Goal: Task Accomplishment & Management: Use online tool/utility

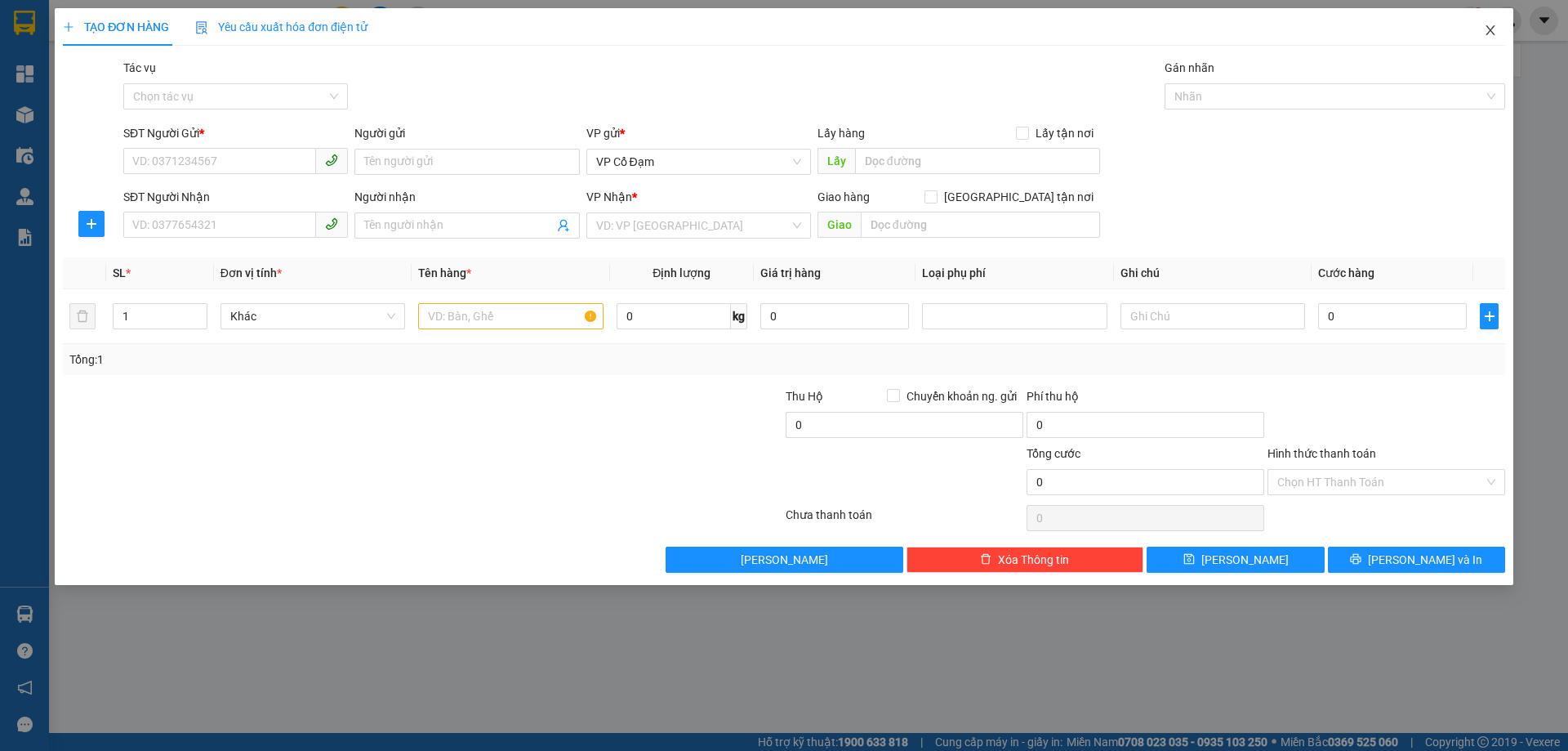
click at [1491, 33] on icon "close" at bounding box center [1490, 30] width 13 height 13
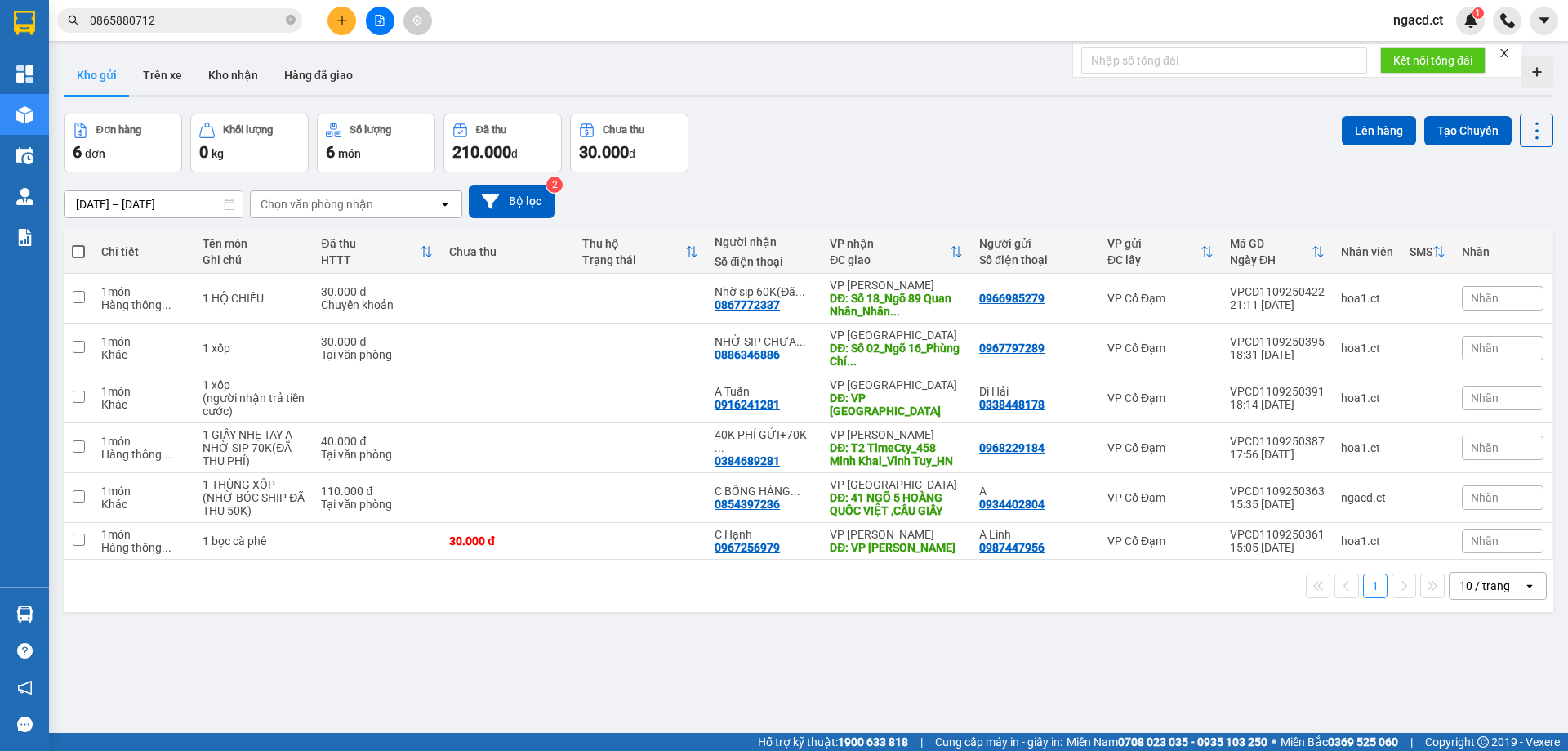
click at [95, 109] on div "ver 1.8.143 Kho gửi Trên xe Kho nhận Hàng đã giao Đơn hàng 6 đơn Khối lượng 0 k…" at bounding box center [808, 424] width 1503 height 751
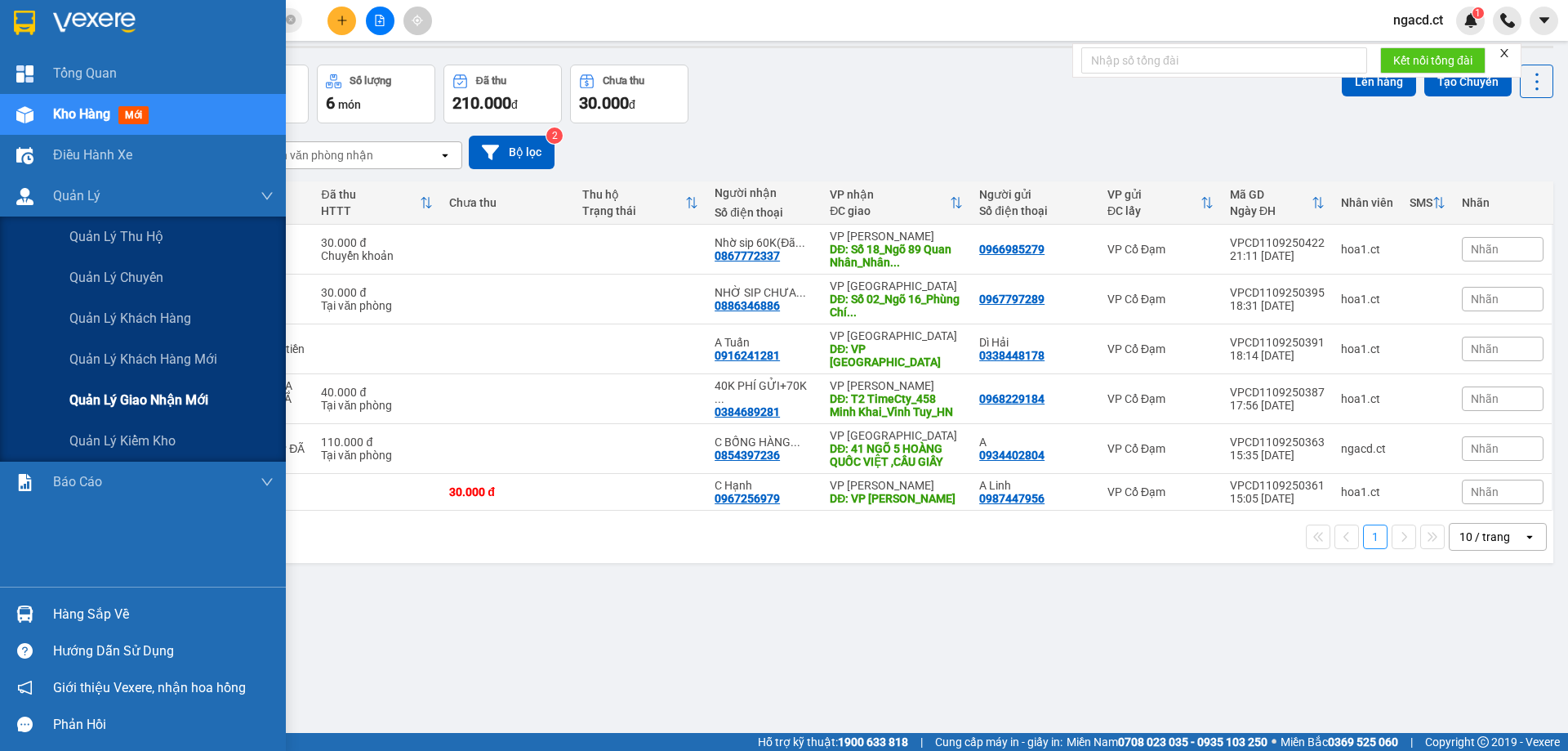
scroll to position [75, 0]
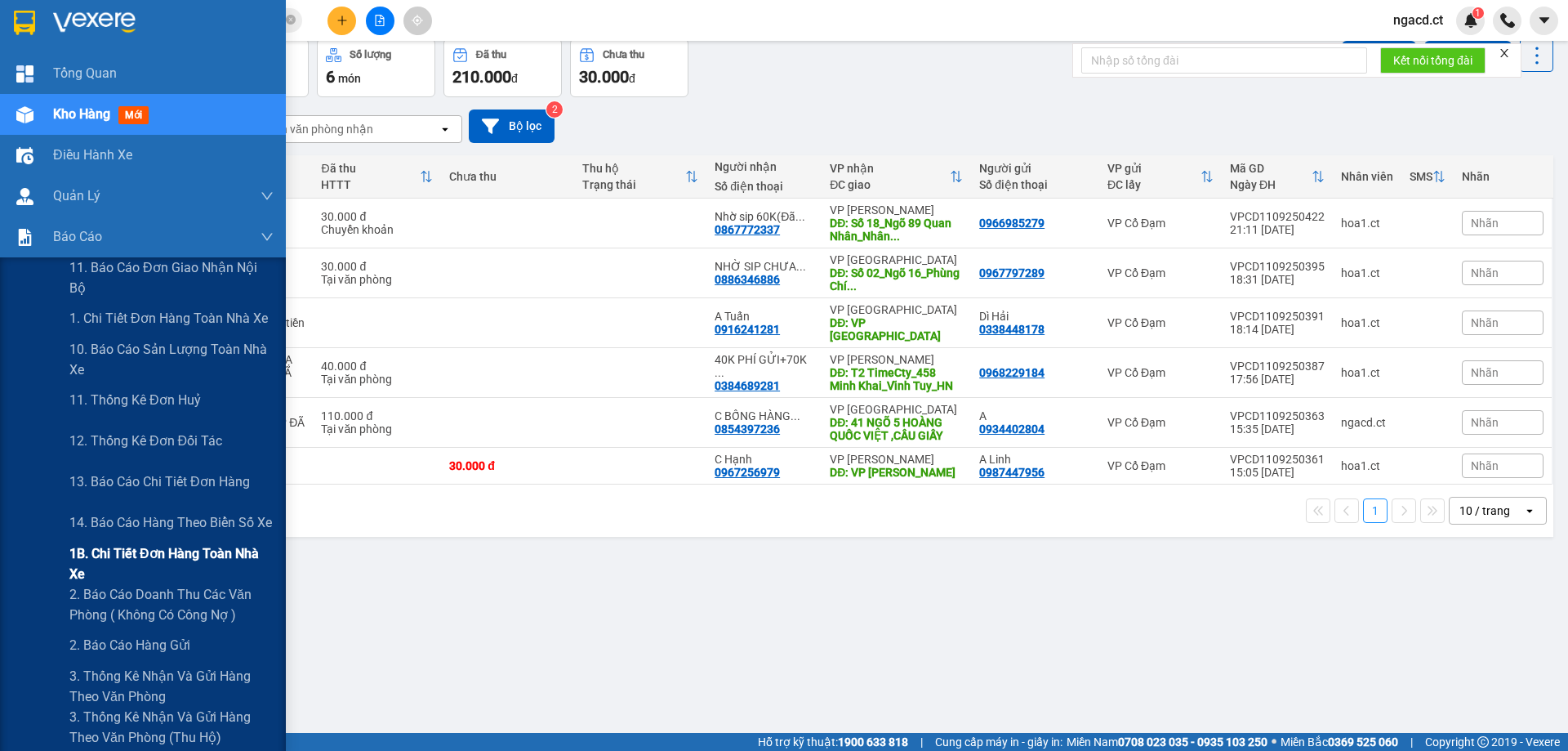
click at [119, 566] on span "1B. Chi tiết đơn hàng toàn nhà xe" at bounding box center [171, 563] width 204 height 41
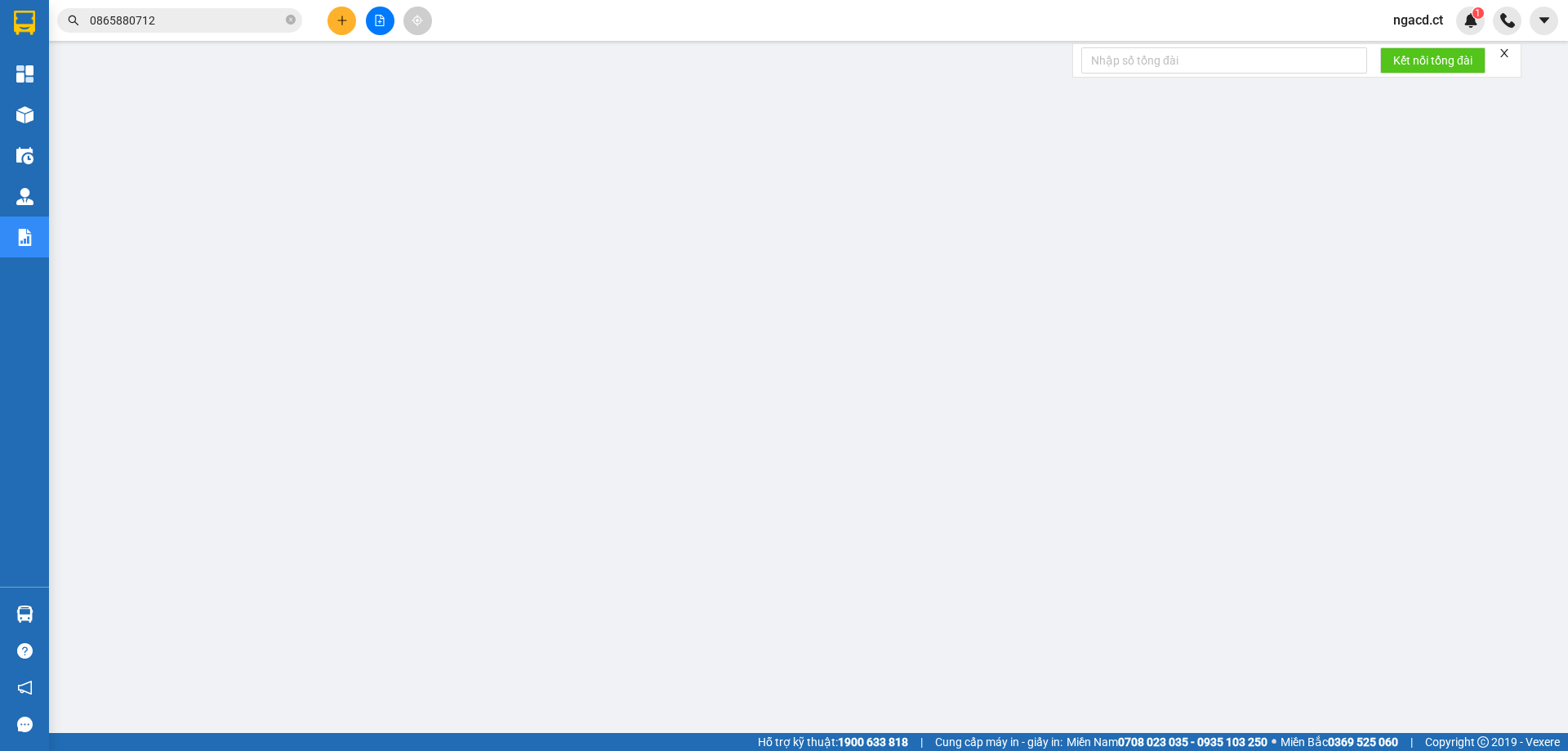
scroll to position [59, 0]
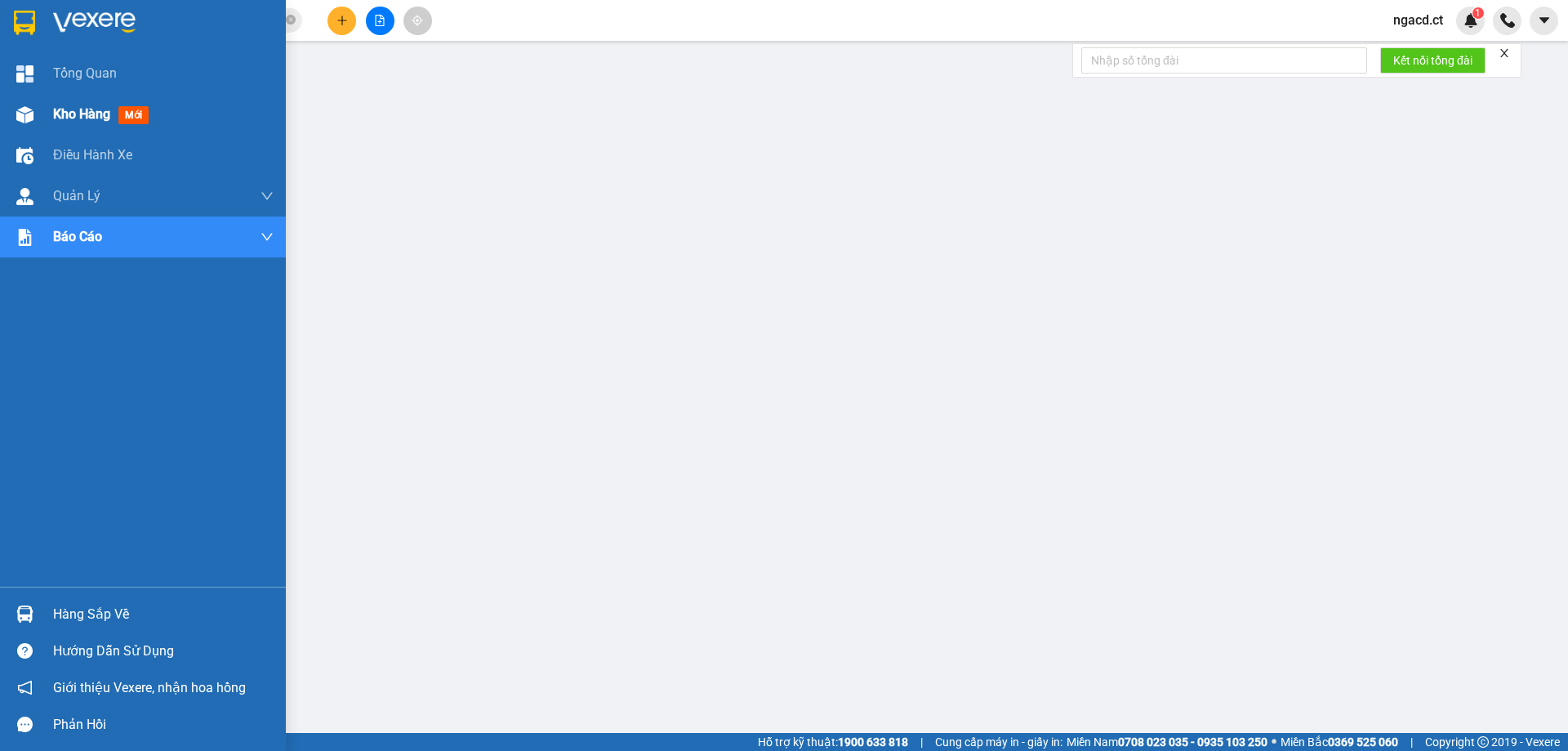
click at [99, 114] on span "Kho hàng" at bounding box center [82, 114] width 57 height 16
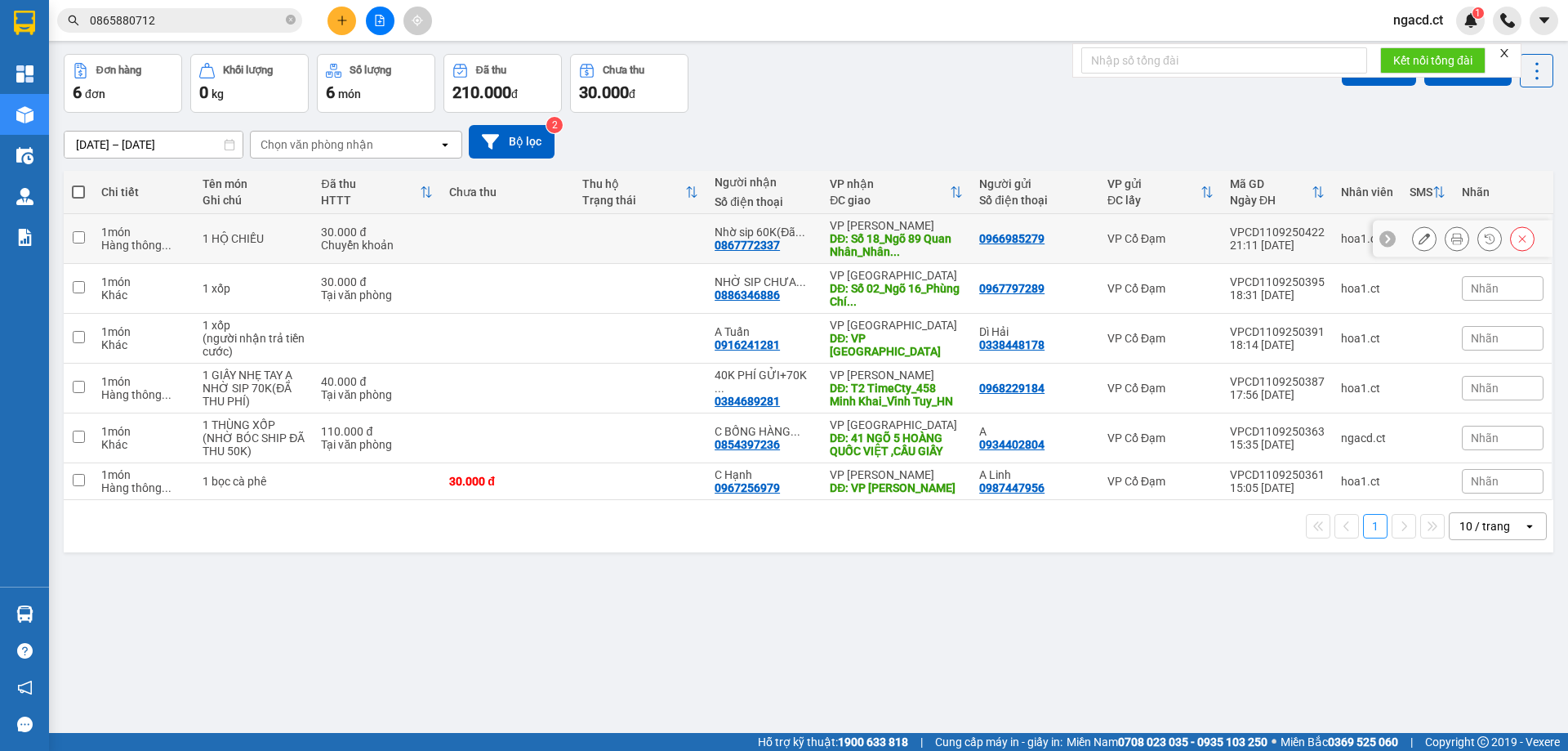
click at [896, 239] on div "DĐ: Số 18_Ngõ 89 Quan Nhân_Nhân ..." at bounding box center [896, 245] width 133 height 26
checkbox input "true"
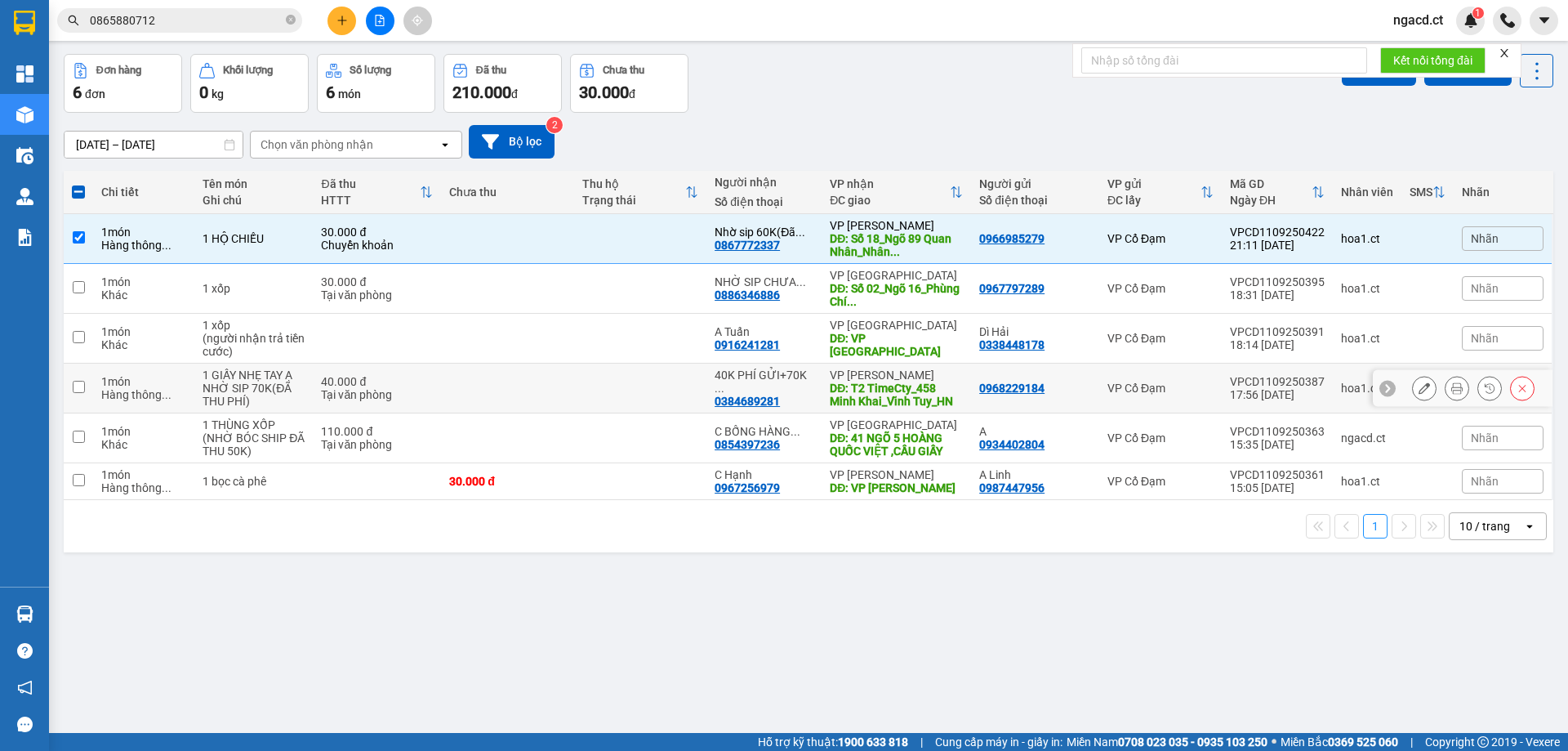
click at [892, 372] on div "VP [PERSON_NAME]" at bounding box center [896, 375] width 133 height 13
checkbox input "true"
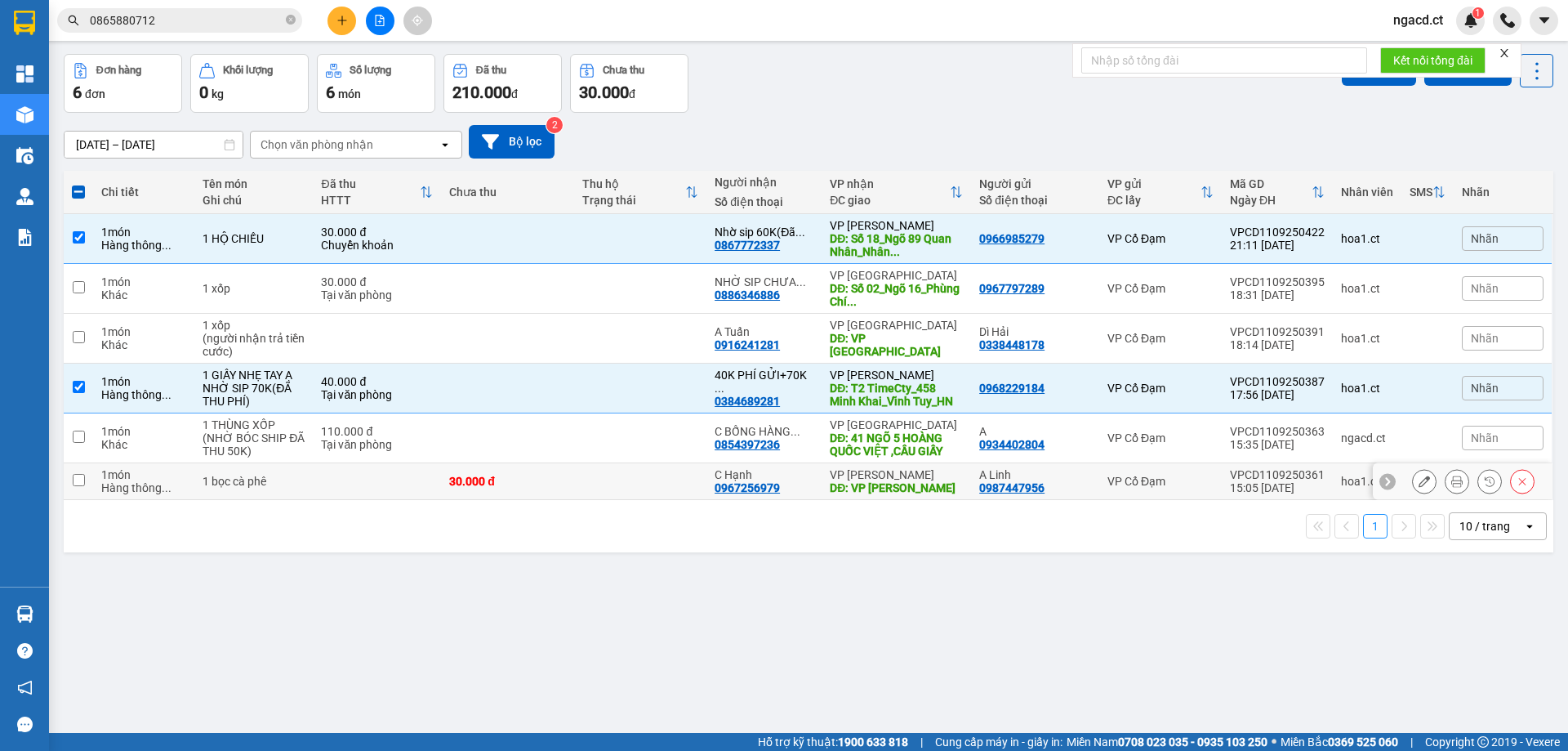
drag, startPoint x: 881, startPoint y: 477, endPoint x: 452, endPoint y: 432, distance: 431.4
click at [879, 478] on div "VP [PERSON_NAME]" at bounding box center [896, 474] width 133 height 13
checkbox input "true"
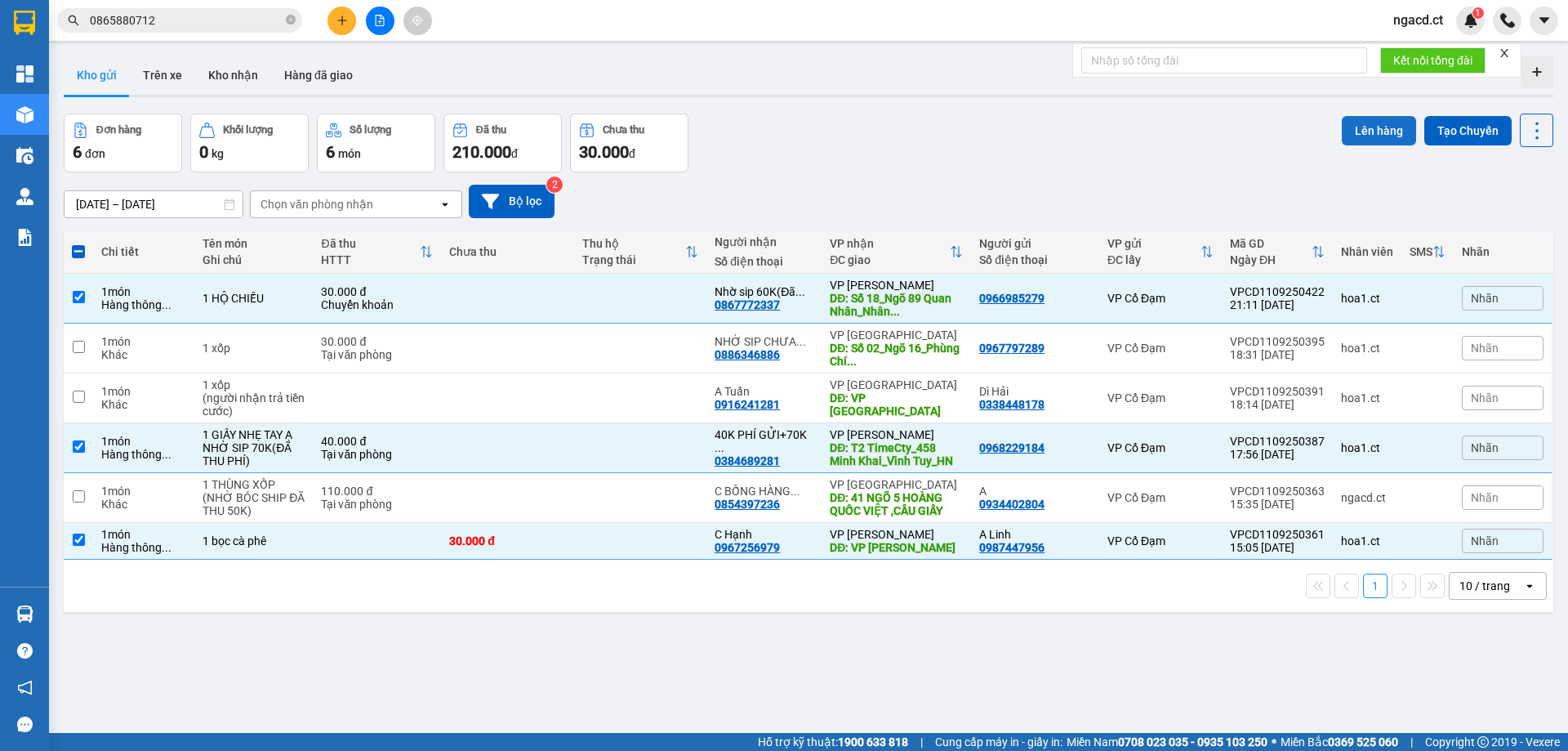
click at [1363, 134] on button "Lên hàng" at bounding box center [1379, 131] width 74 height 30
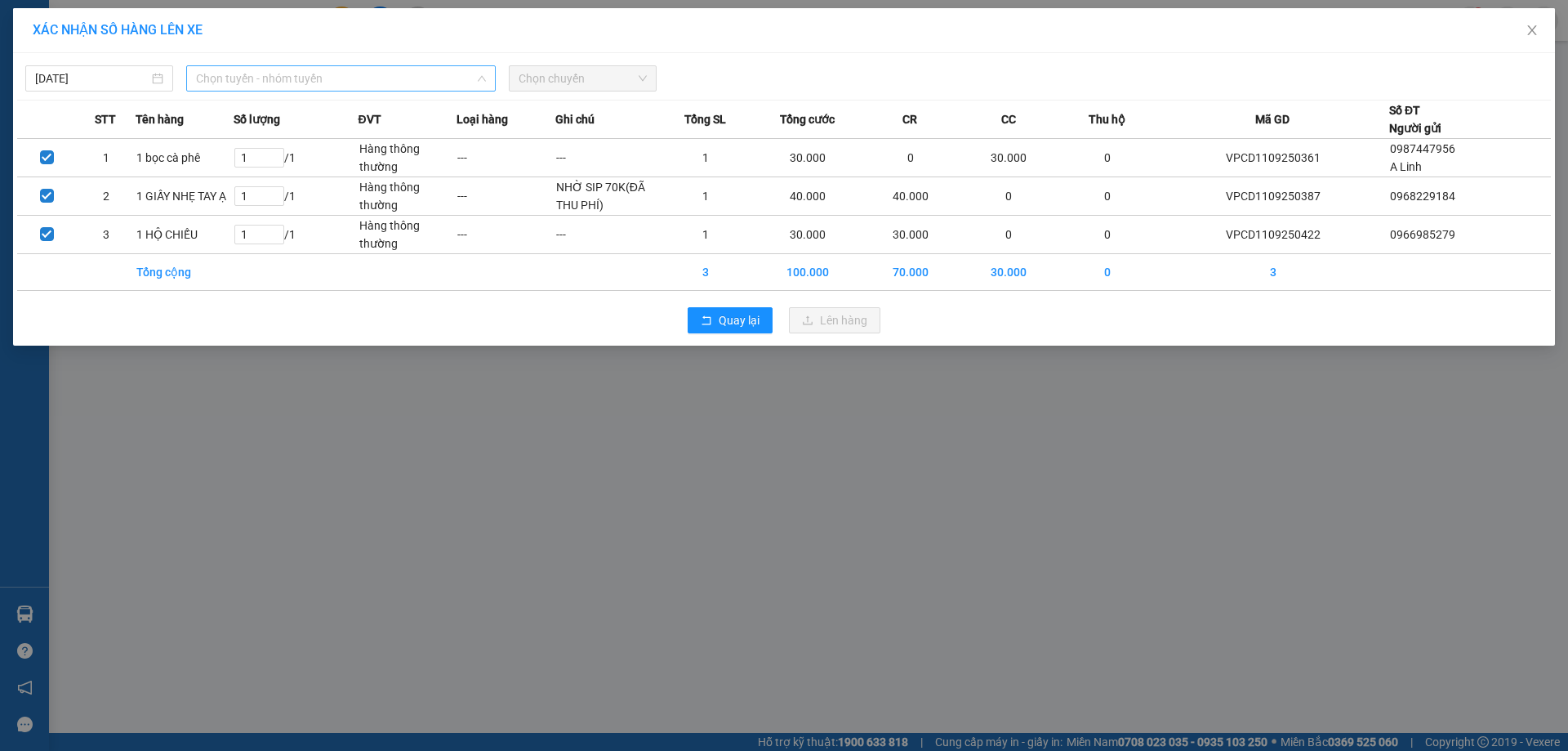
click at [268, 72] on span "Chọn tuyến - nhóm tuyến" at bounding box center [341, 78] width 290 height 25
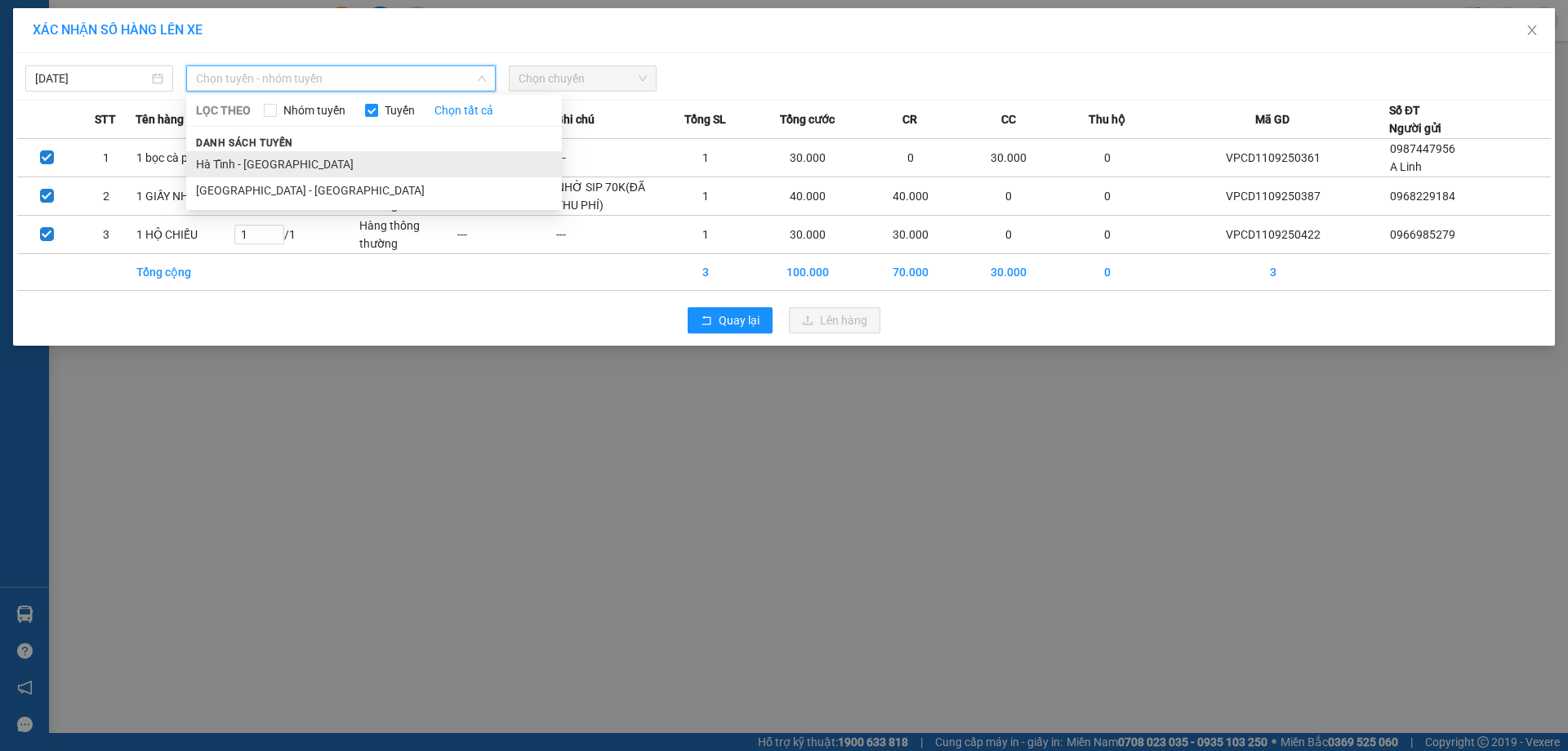
click at [272, 163] on li "Hà Tĩnh - [GEOGRAPHIC_DATA]" at bounding box center [373, 164] width 375 height 26
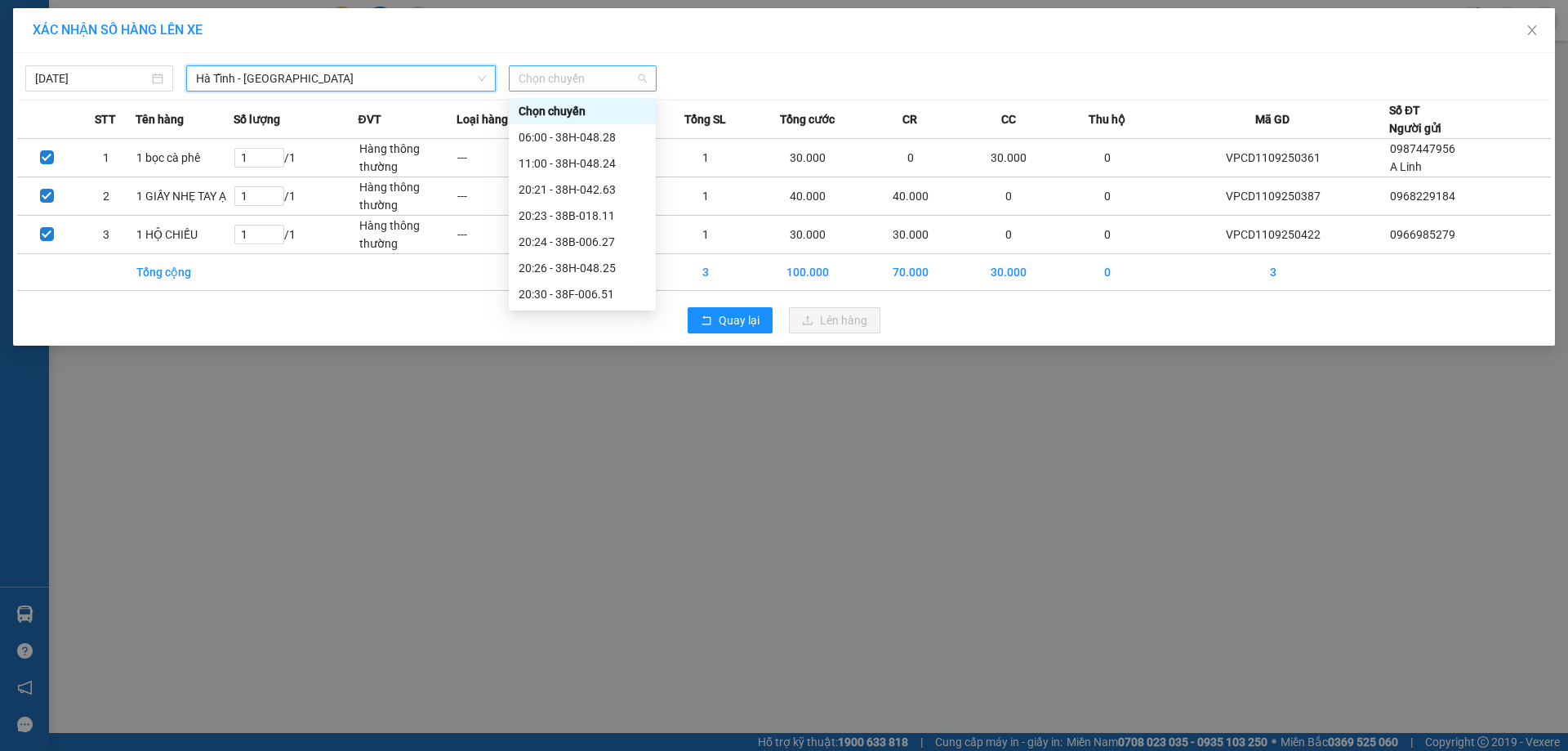
click at [569, 82] on span "Chọn chuyến" at bounding box center [582, 78] width 128 height 25
click at [592, 240] on div "21:00 - 38F-006.62" at bounding box center [582, 242] width 128 height 18
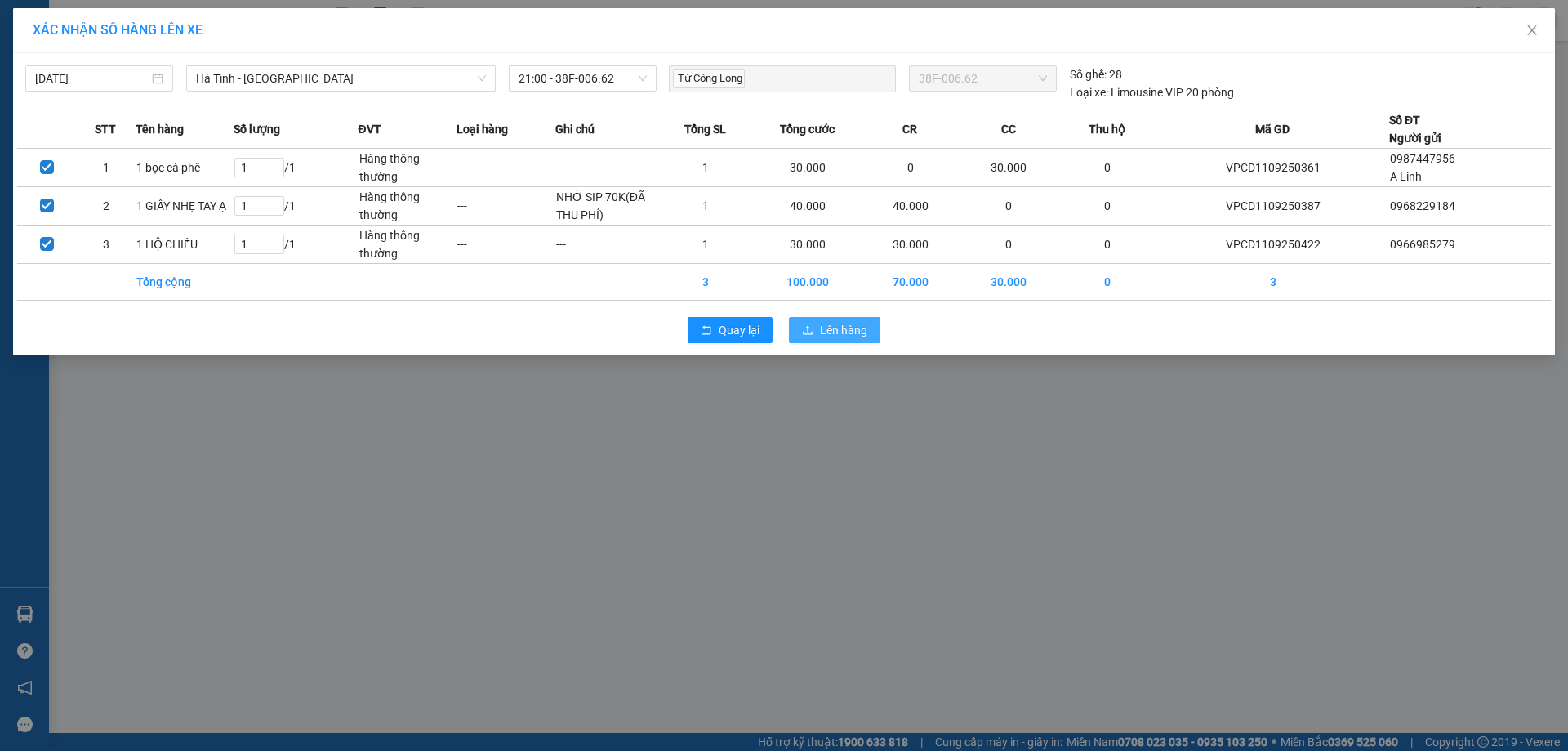
click at [844, 326] on span "Lên hàng" at bounding box center [844, 330] width 48 height 18
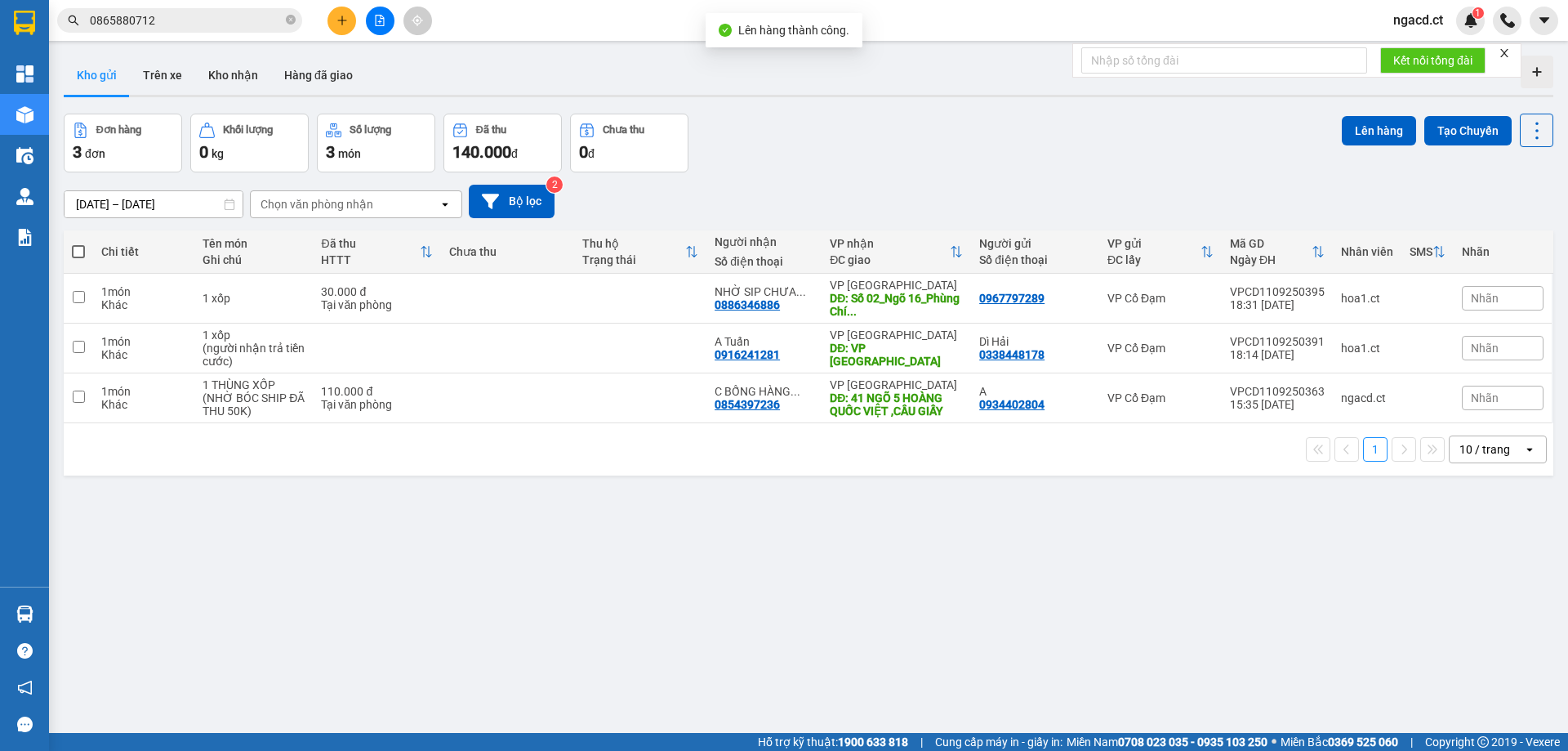
scroll to position [75, 0]
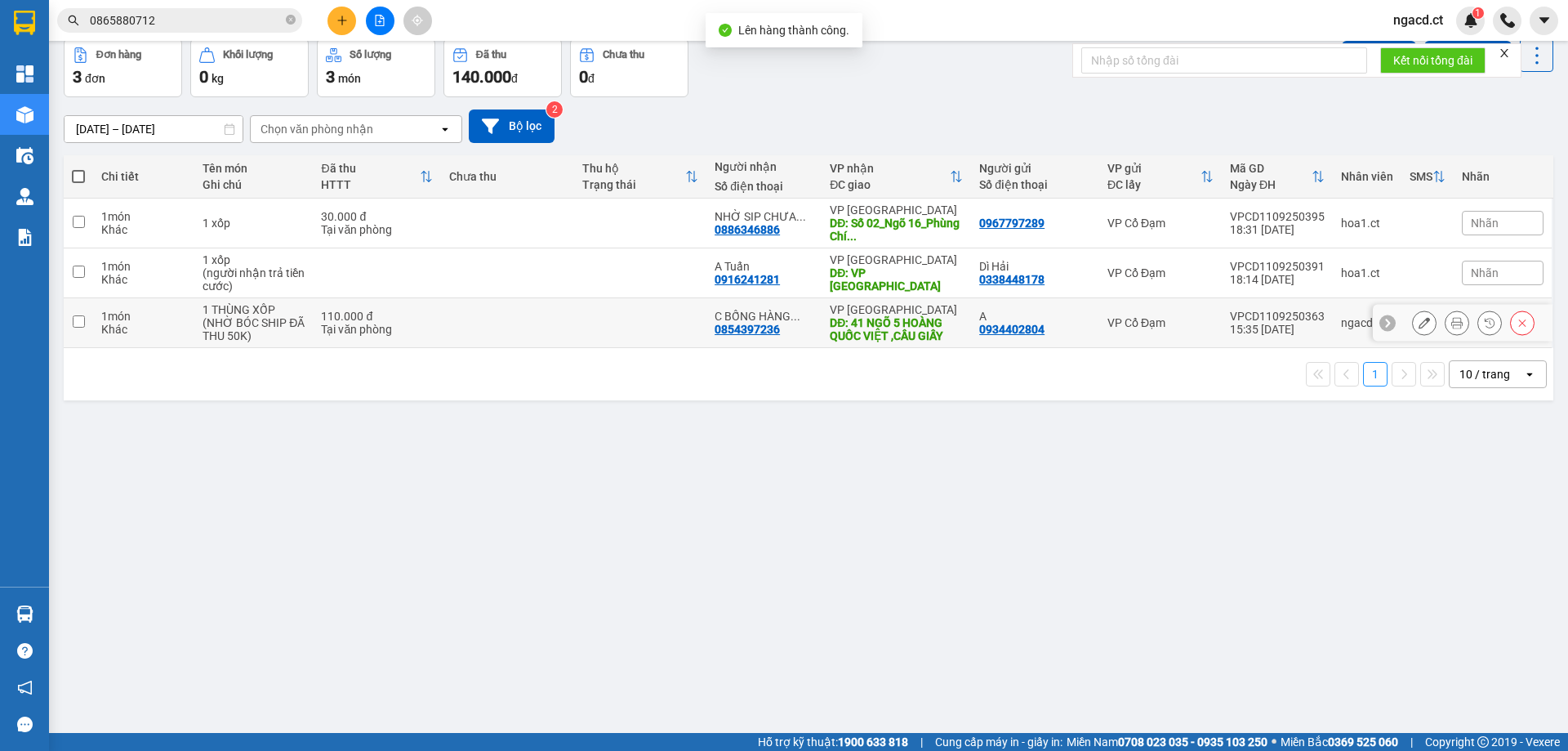
click at [279, 318] on div "1 THÙNG XỐP (NHỜ BÓC SHIP ĐÃ THU 50K)" at bounding box center [253, 323] width 102 height 40
checkbox input "true"
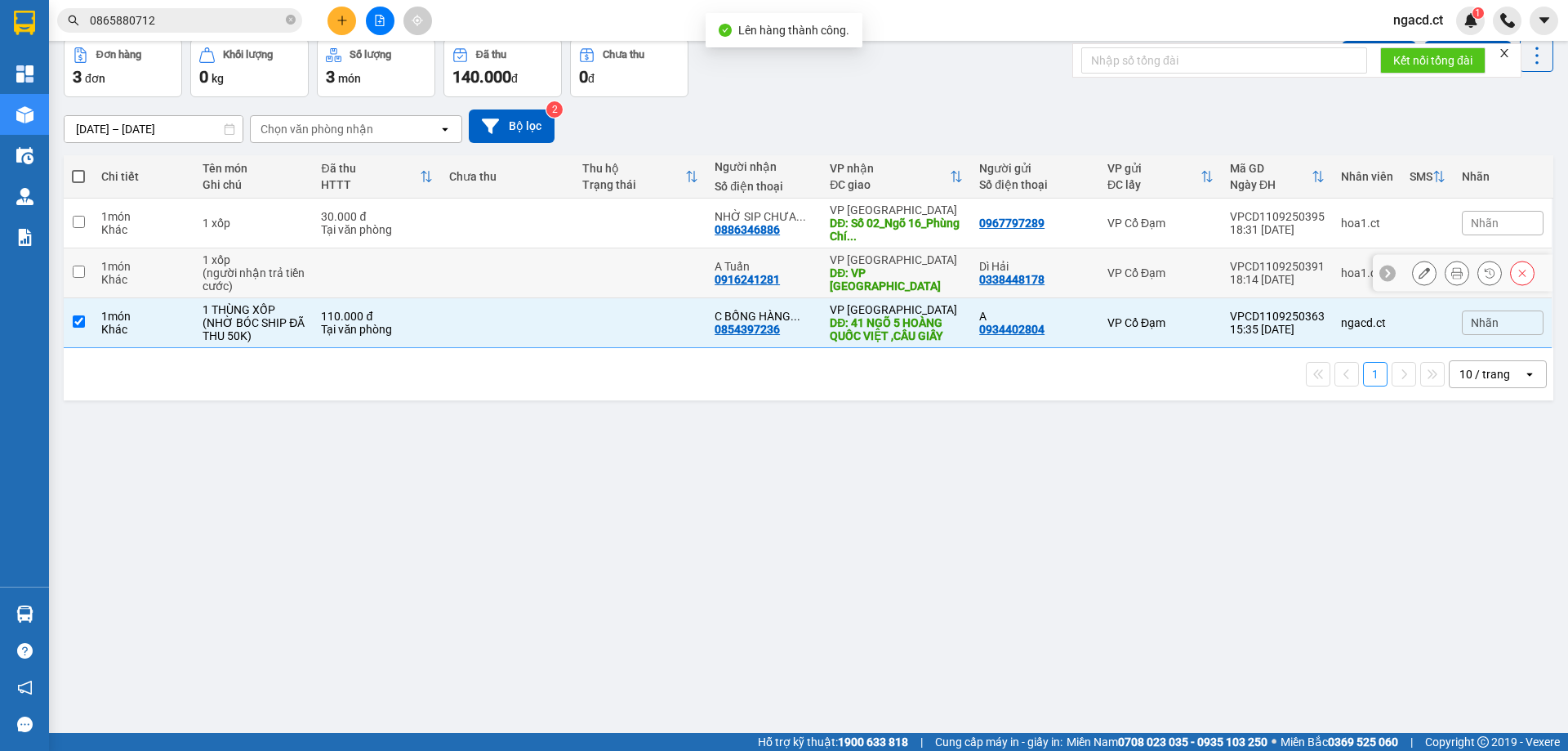
click at [272, 268] on div "(người nhận trả tiền cước)" at bounding box center [253, 279] width 102 height 26
checkbox input "true"
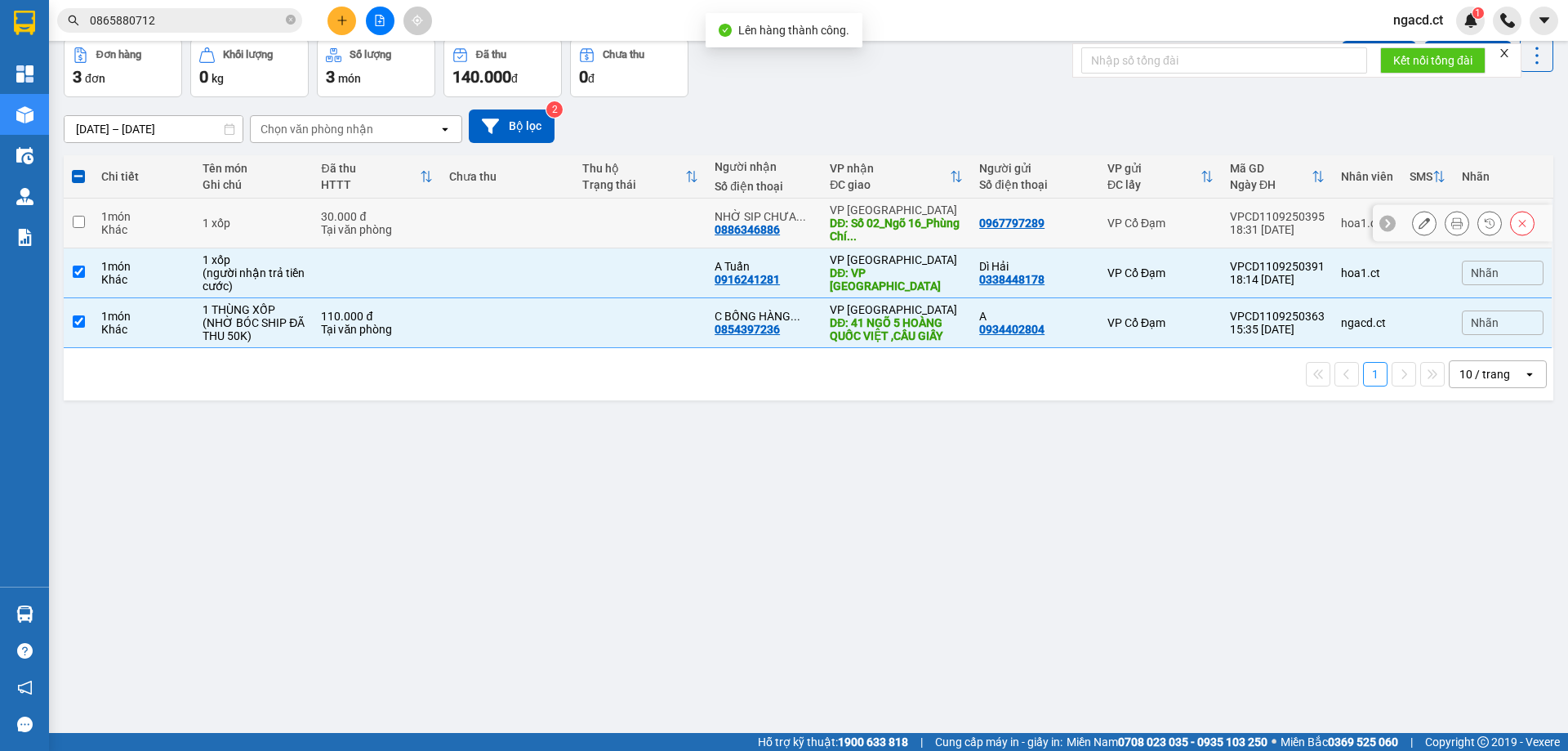
click at [290, 217] on div "1 xốp" at bounding box center [253, 223] width 102 height 13
checkbox input "true"
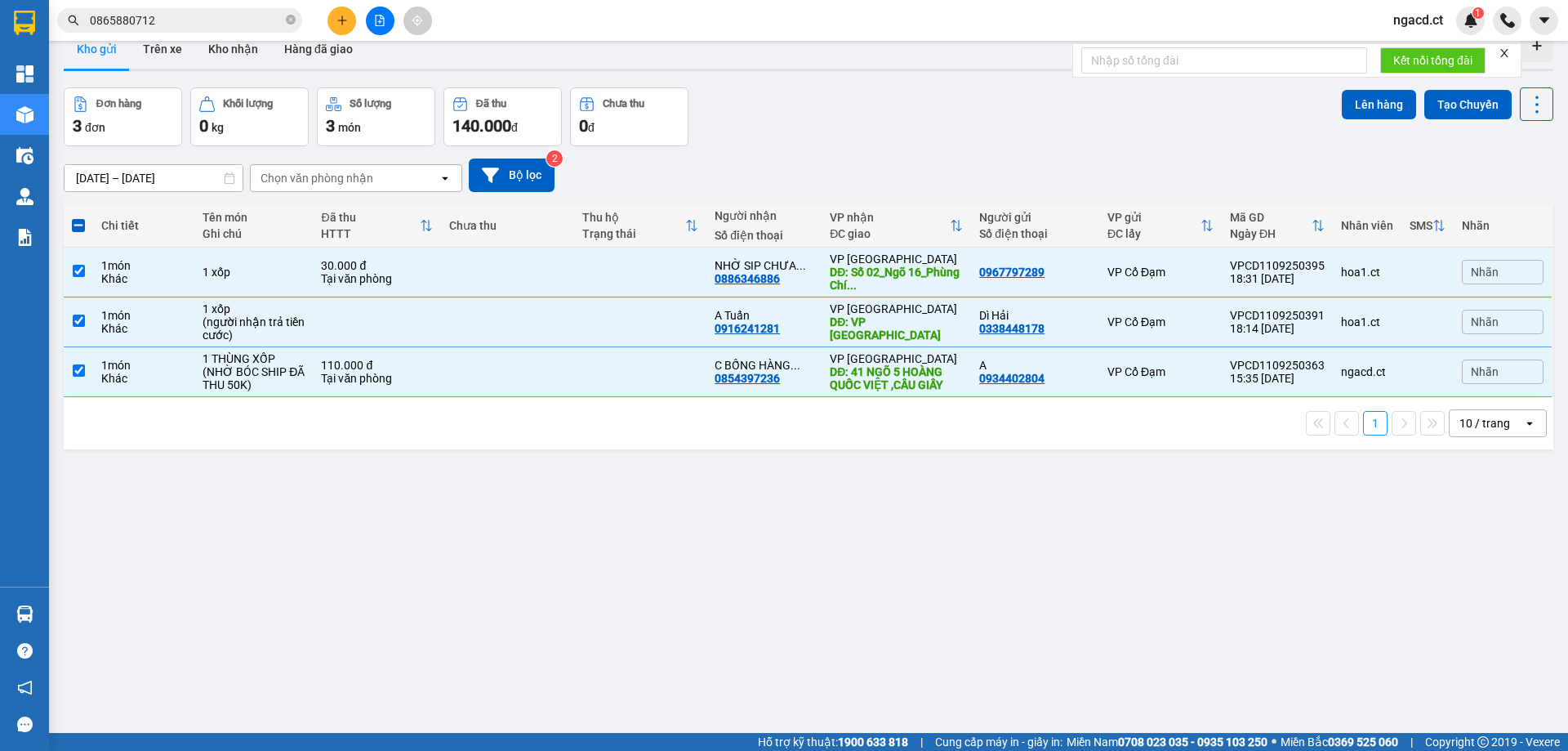
scroll to position [0, 0]
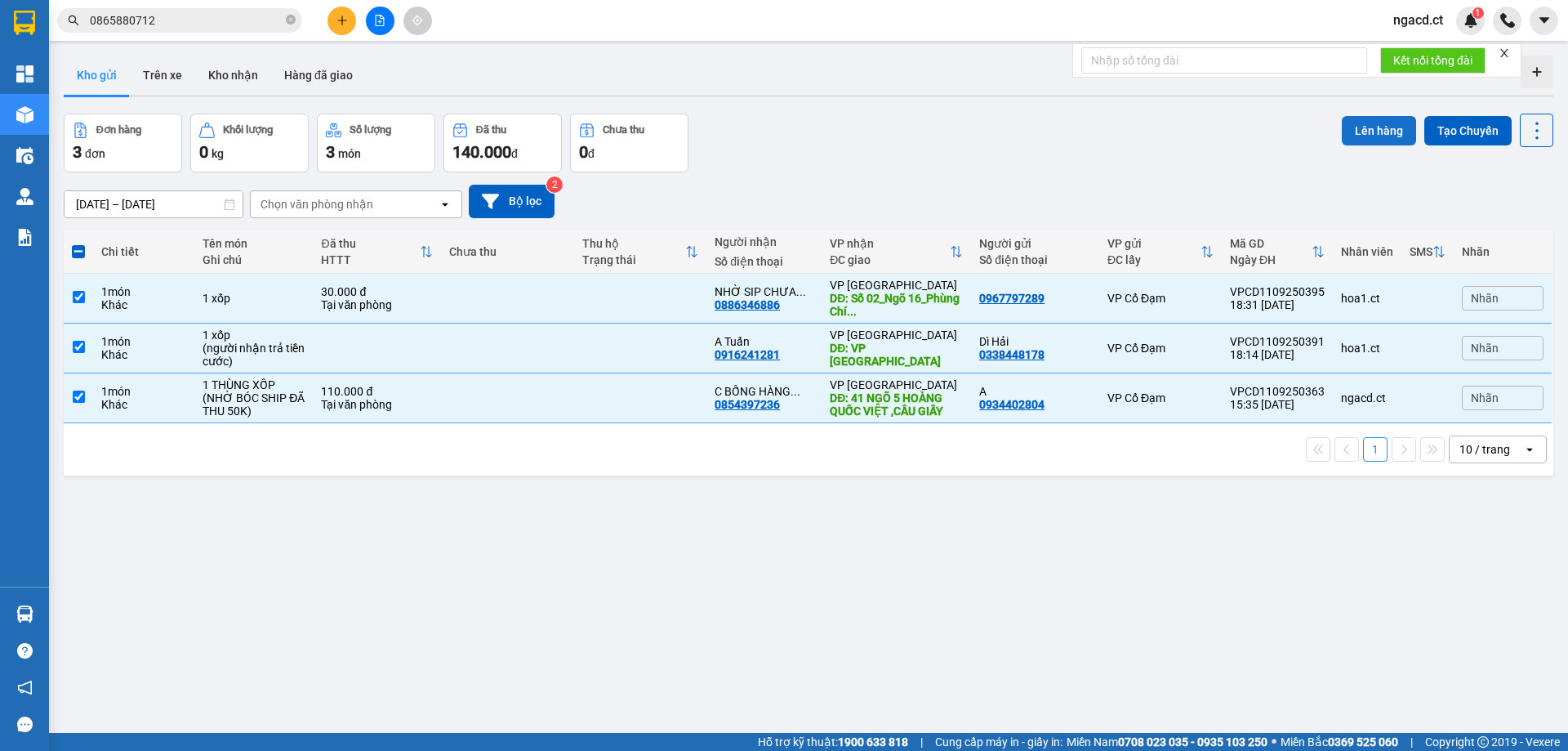
click at [1351, 133] on button "Lên hàng" at bounding box center [1379, 131] width 74 height 30
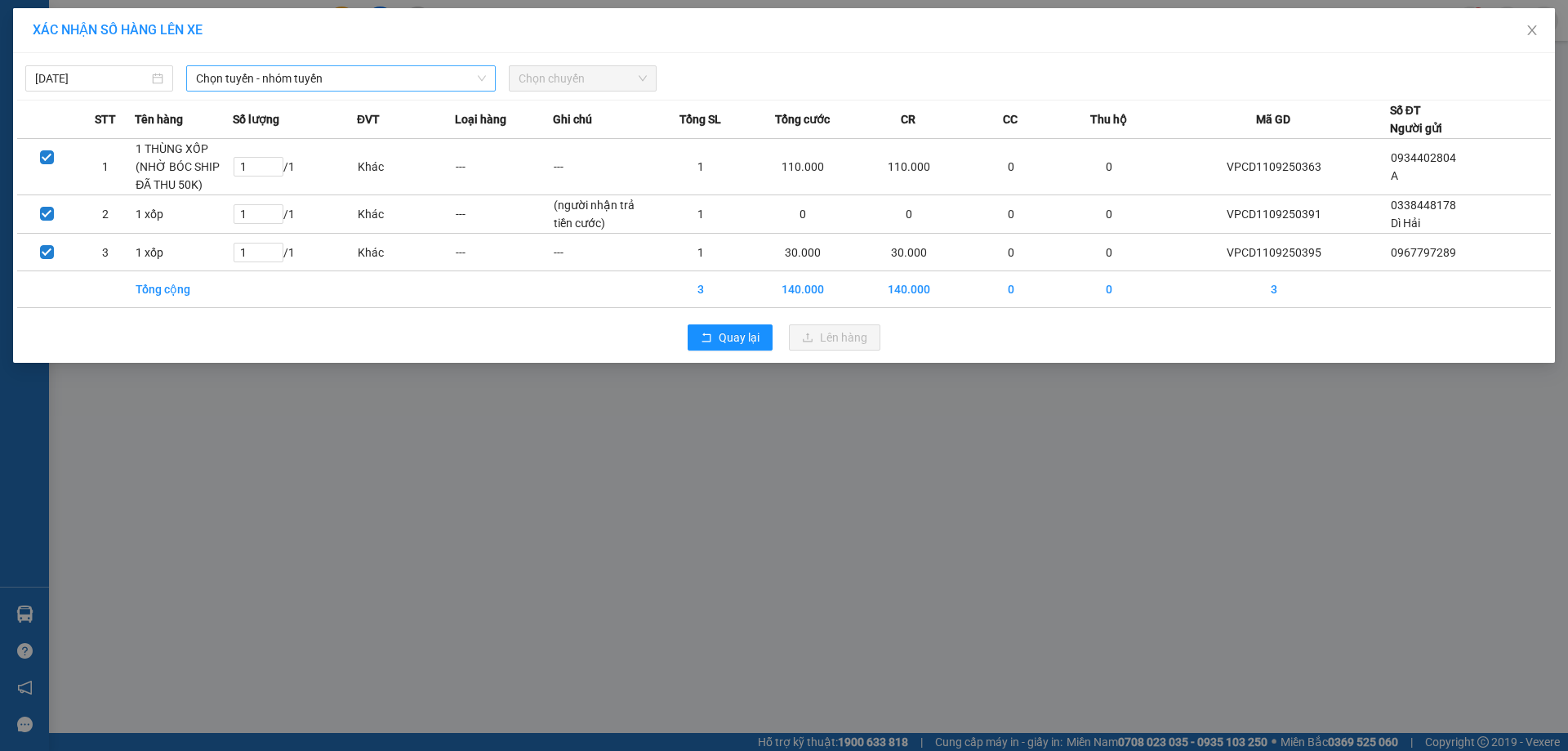
click at [286, 80] on span "Chọn tuyến - nhóm tuyến" at bounding box center [341, 78] width 290 height 25
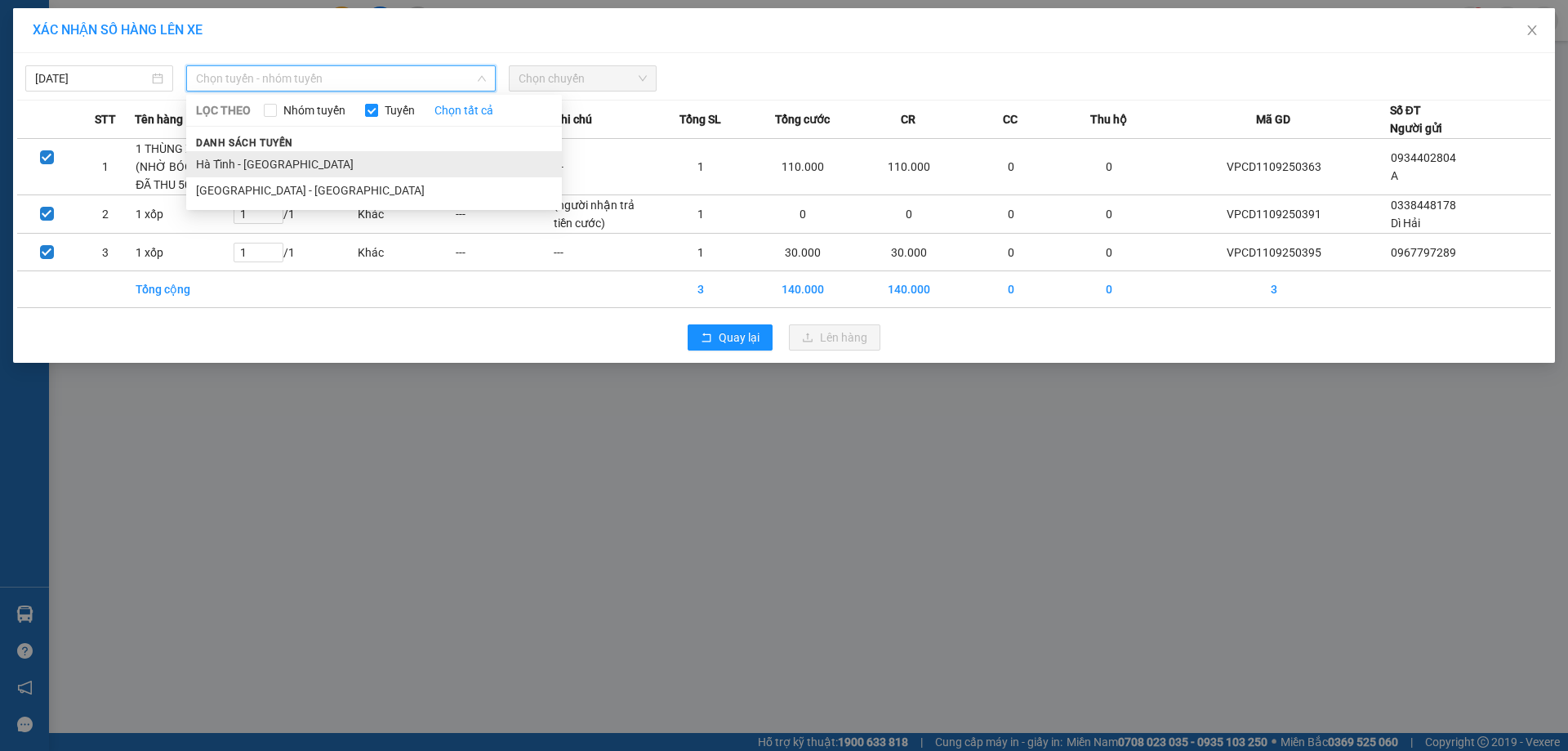
click at [292, 163] on li "Hà Tĩnh - [GEOGRAPHIC_DATA]" at bounding box center [373, 164] width 375 height 26
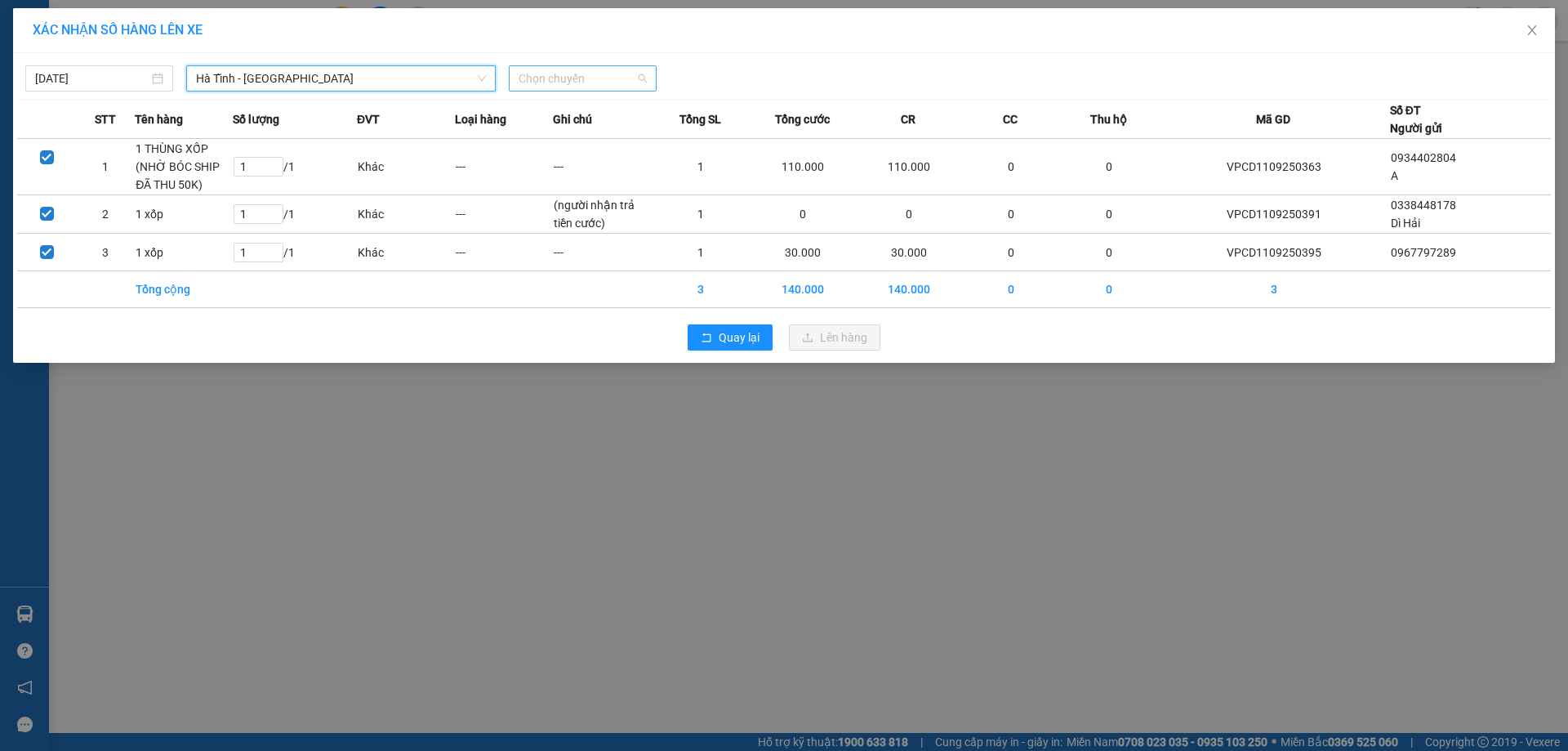
click at [584, 76] on span "Chọn chuyến" at bounding box center [582, 78] width 128 height 25
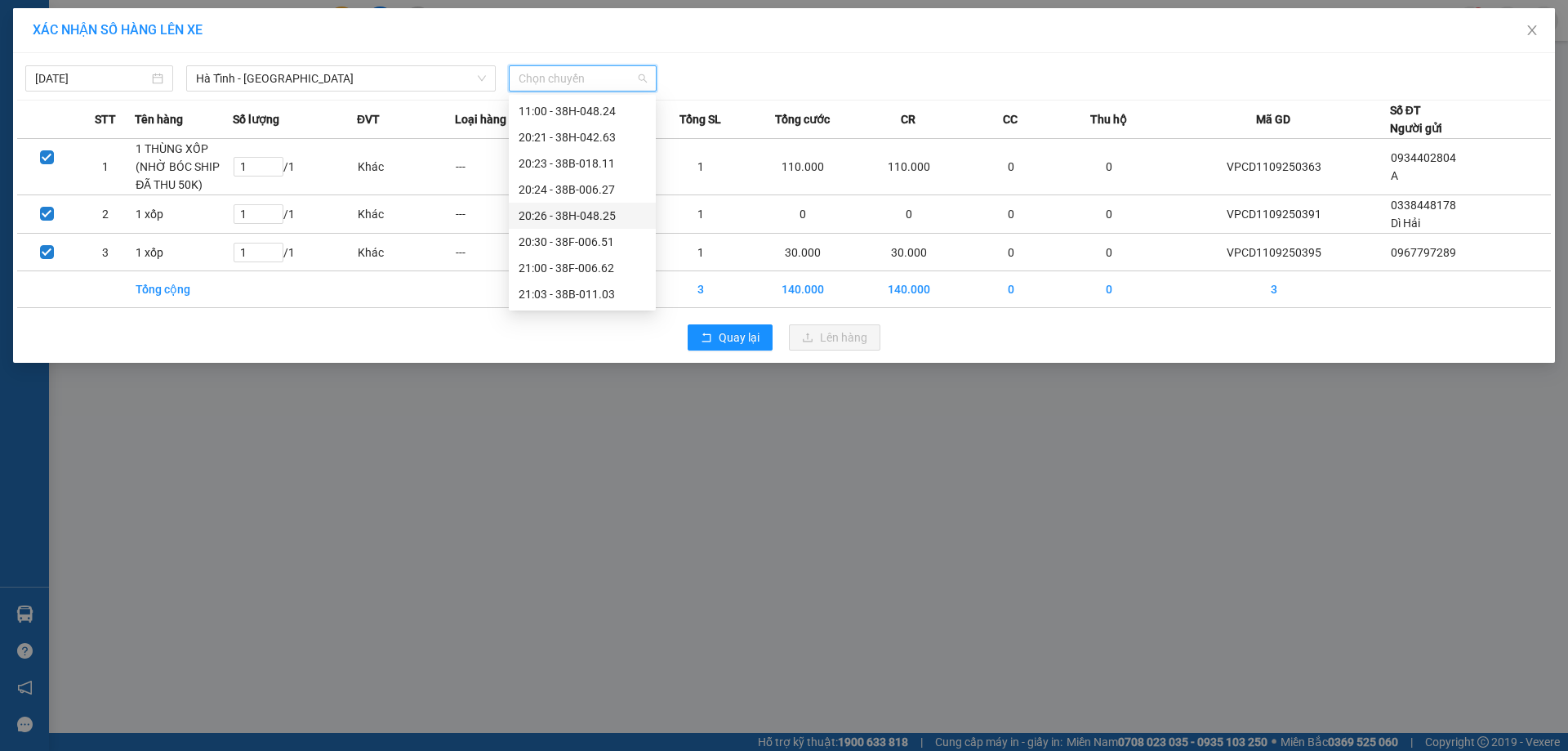
scroll to position [78, 0]
click at [591, 215] on div "20:30 - 38F-006.51" at bounding box center [582, 216] width 128 height 18
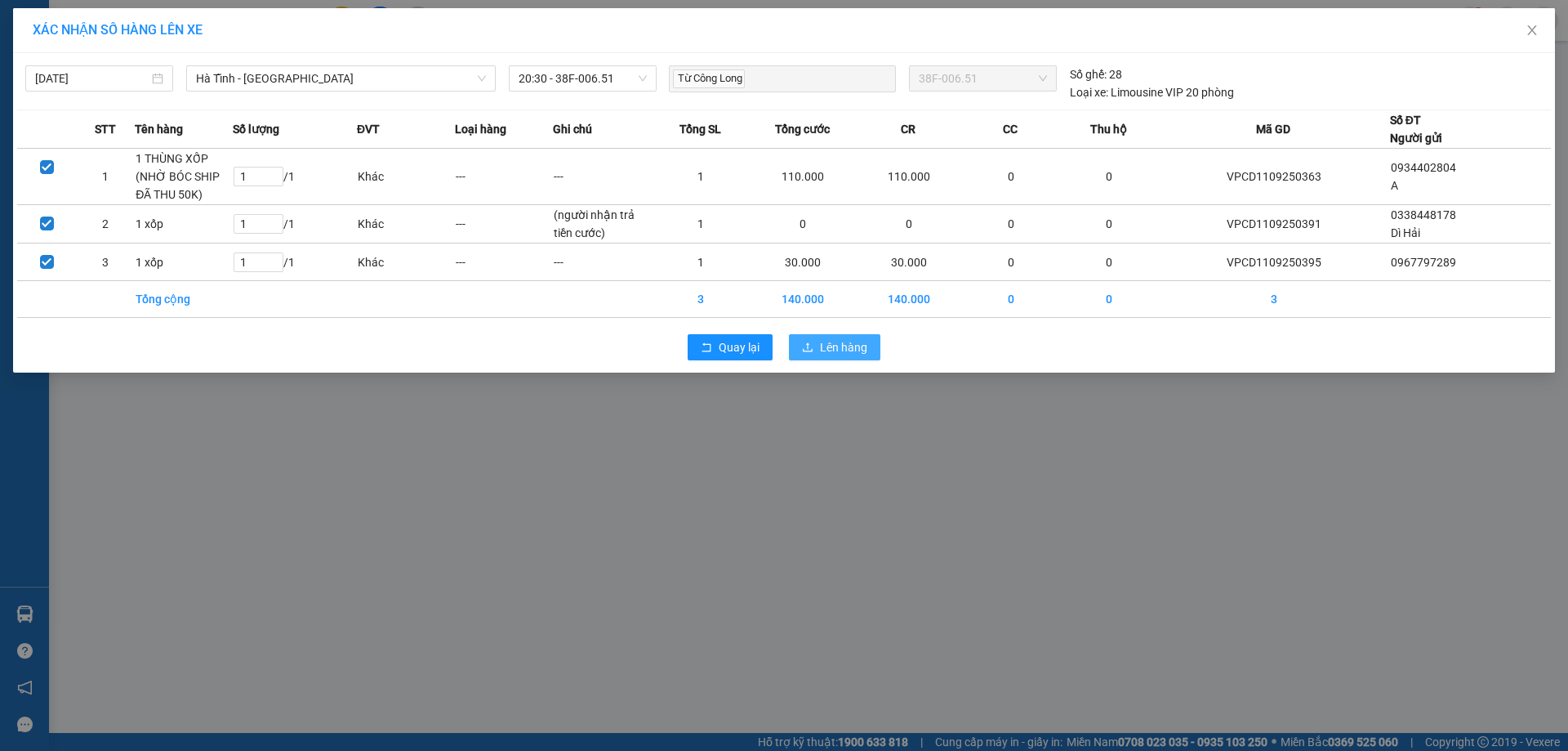
click at [809, 344] on icon "upload" at bounding box center [808, 347] width 10 height 9
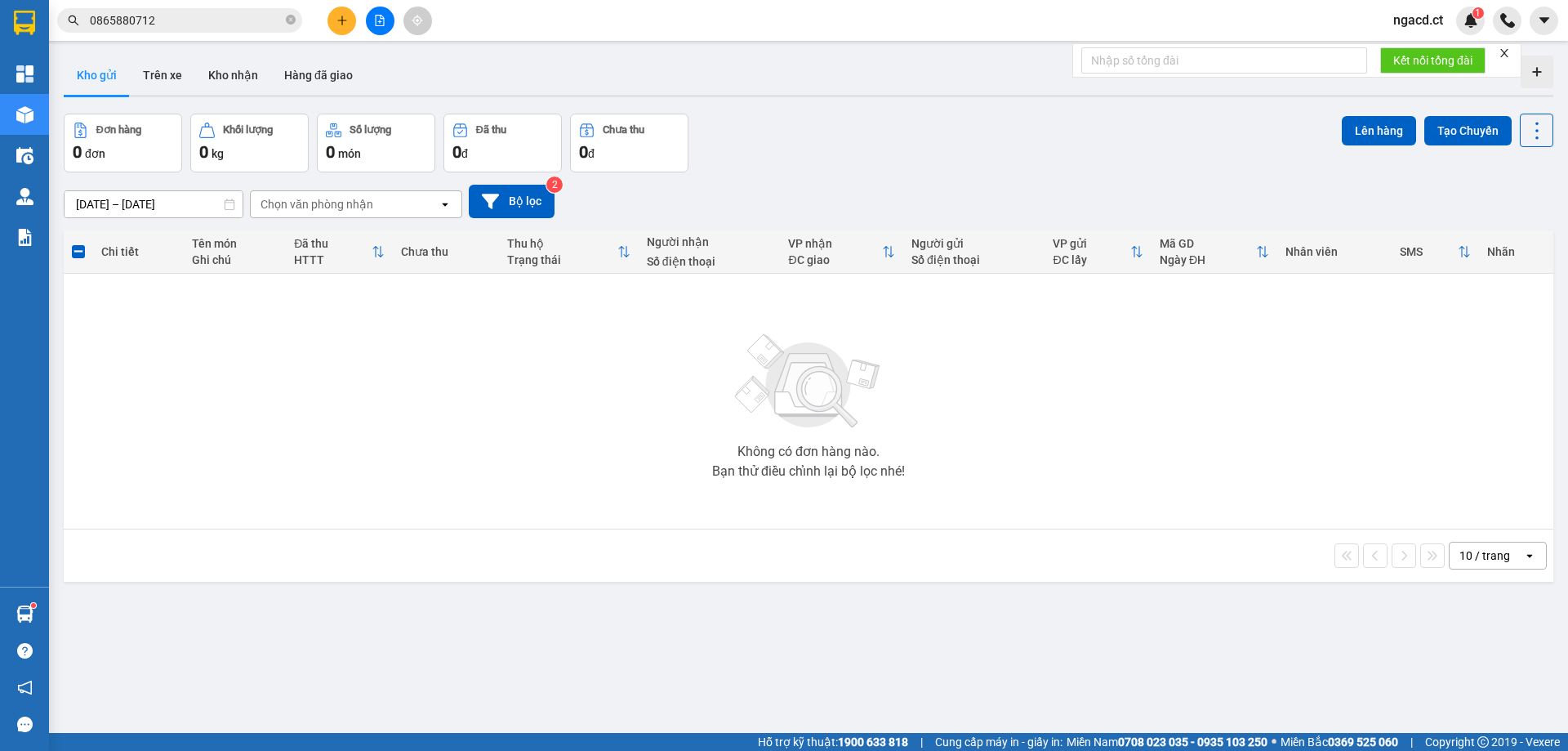
click at [1424, 14] on span "ngacd.ct" at bounding box center [1418, 20] width 76 height 21
click at [1425, 52] on span "Đăng xuất" at bounding box center [1439, 51] width 68 height 18
